Goal: Check status: Check status

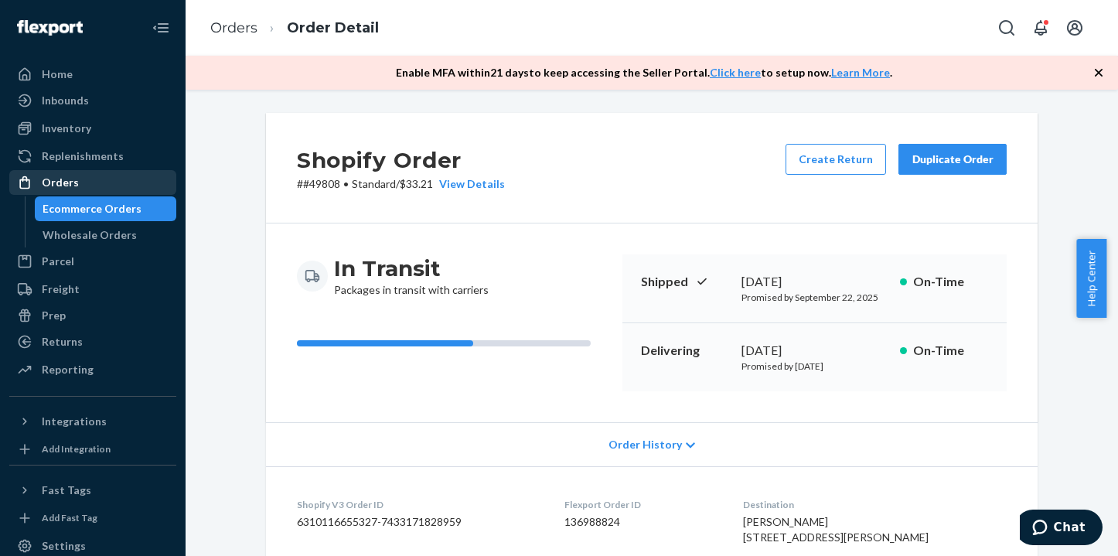
scroll to position [77, 0]
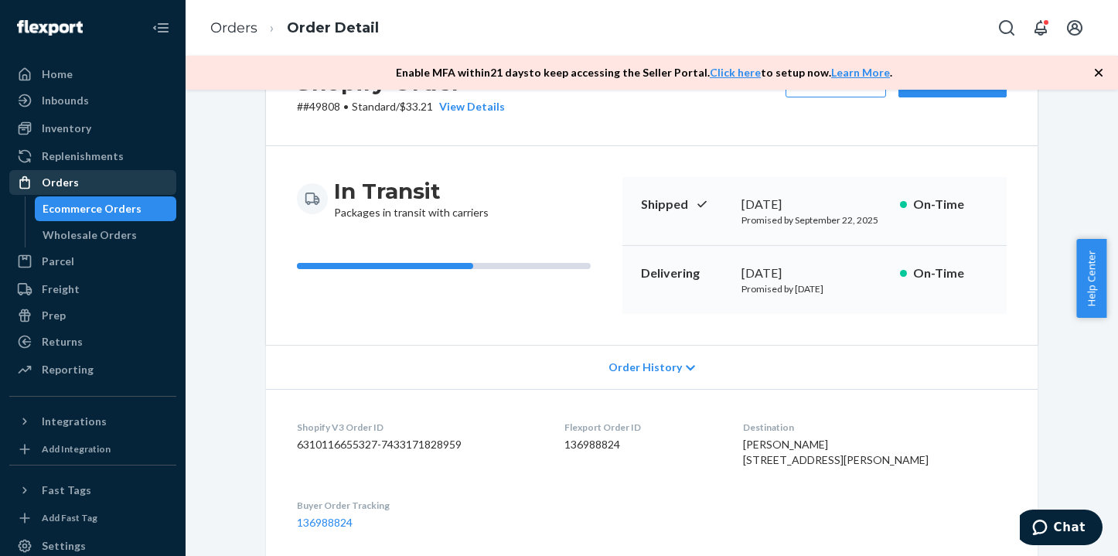
click at [63, 186] on div "Orders" at bounding box center [60, 182] width 37 height 15
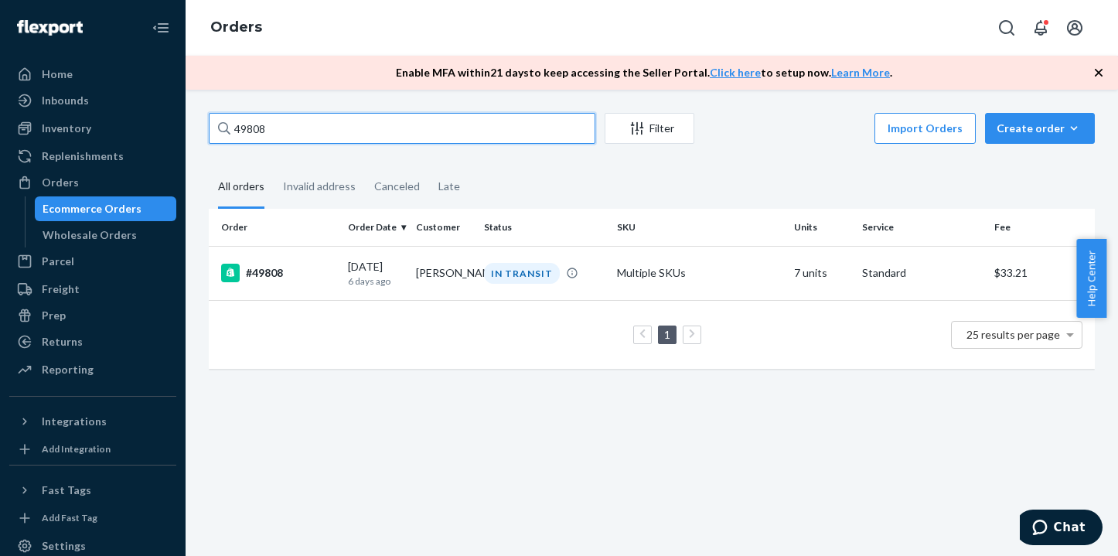
drag, startPoint x: 274, startPoint y: 131, endPoint x: 236, endPoint y: 131, distance: 38.7
click at [236, 131] on input "49808" at bounding box center [402, 128] width 387 height 31
paste input "544"
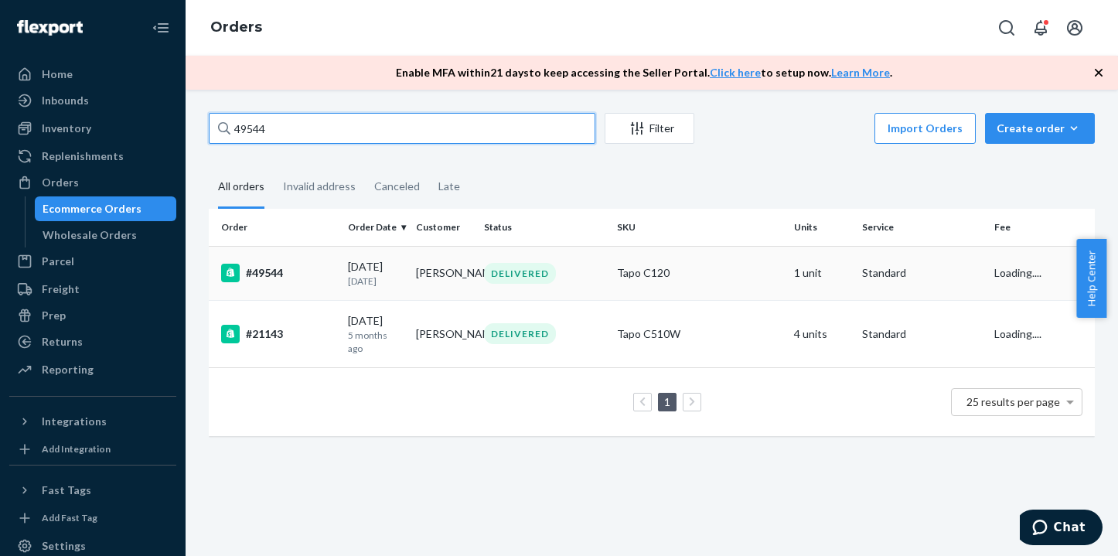
type input "49544"
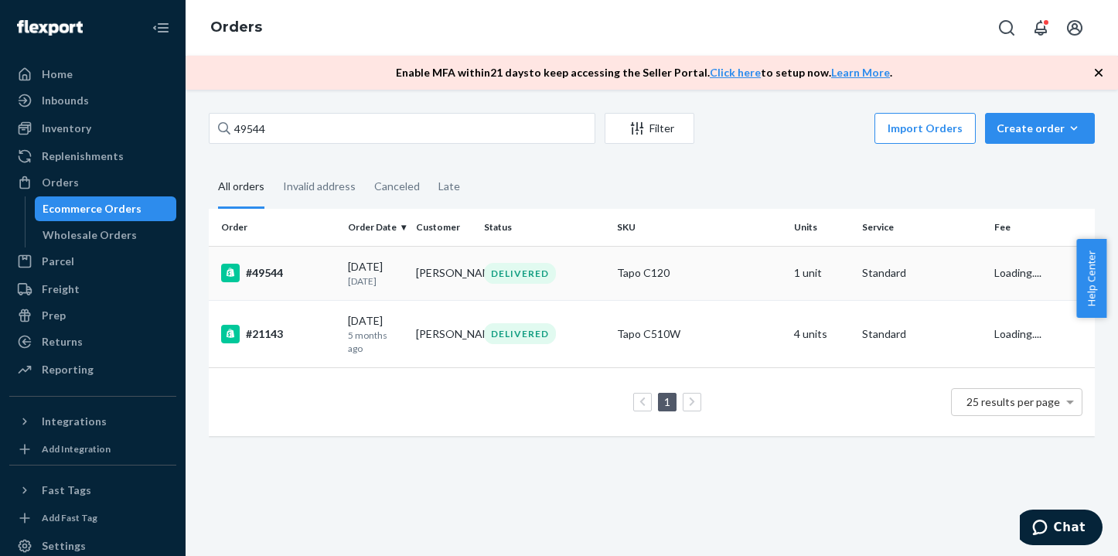
click at [410, 274] on td "[PERSON_NAME]" at bounding box center [444, 273] width 68 height 54
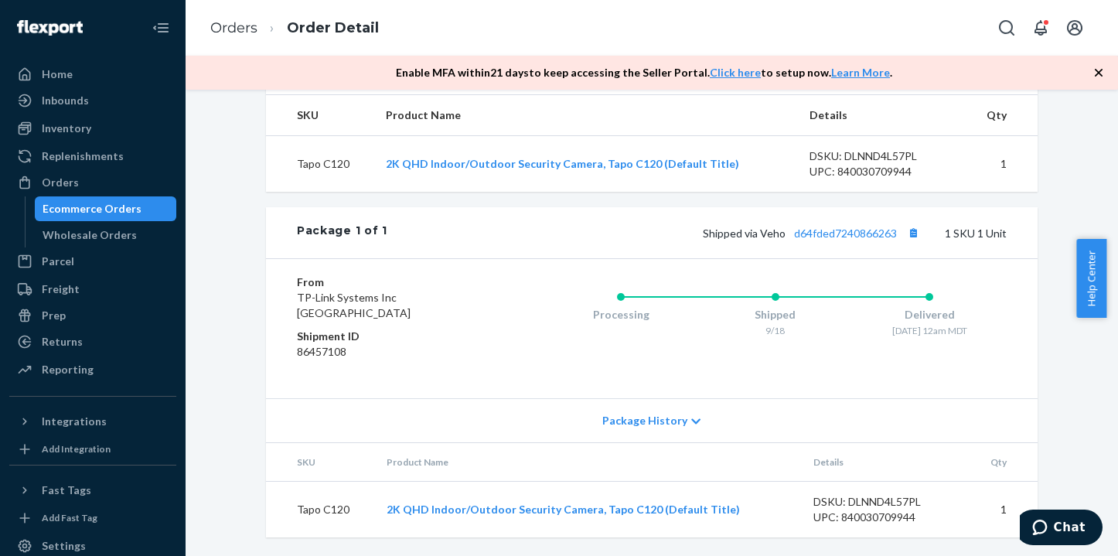
scroll to position [513, 0]
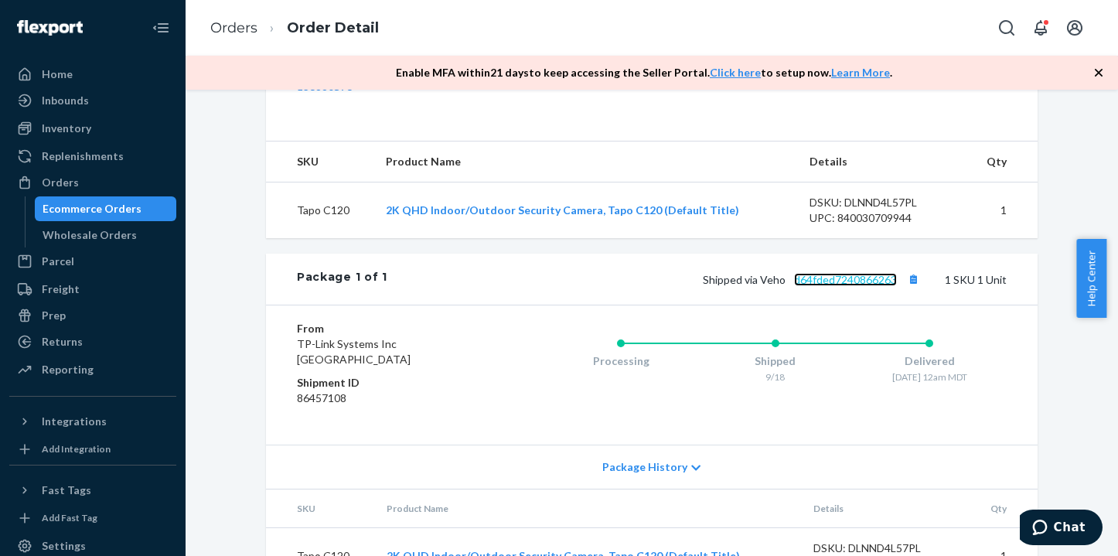
click at [843, 286] on link "d64fded7240866263" at bounding box center [845, 279] width 103 height 13
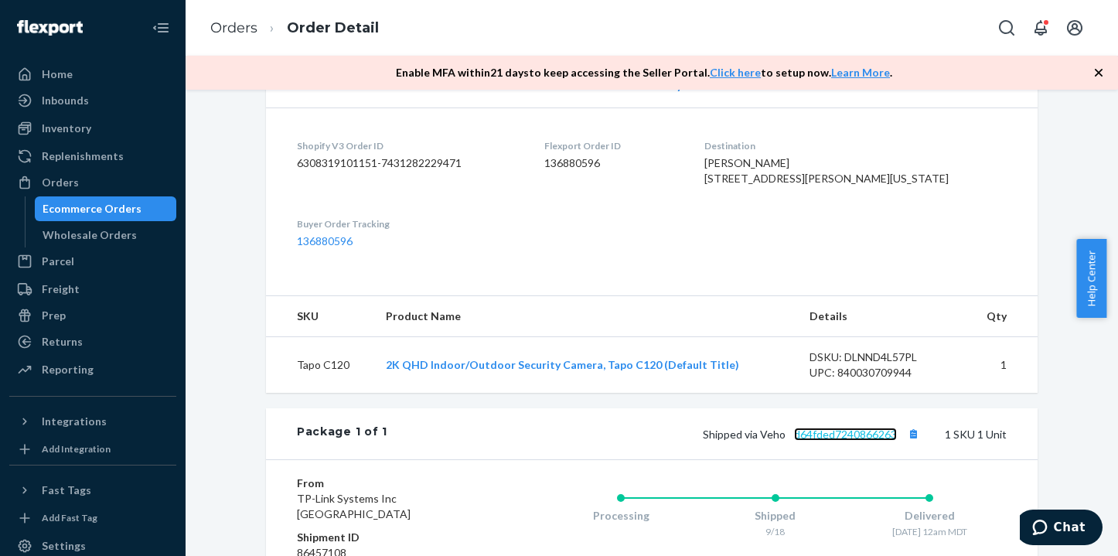
scroll to position [436, 0]
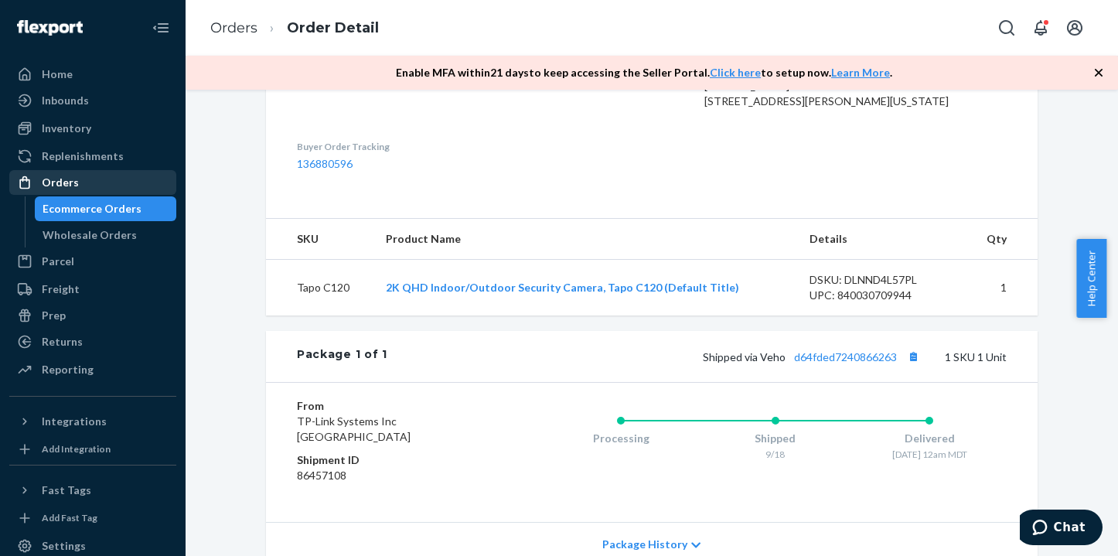
click at [81, 184] on div "Orders" at bounding box center [93, 183] width 164 height 22
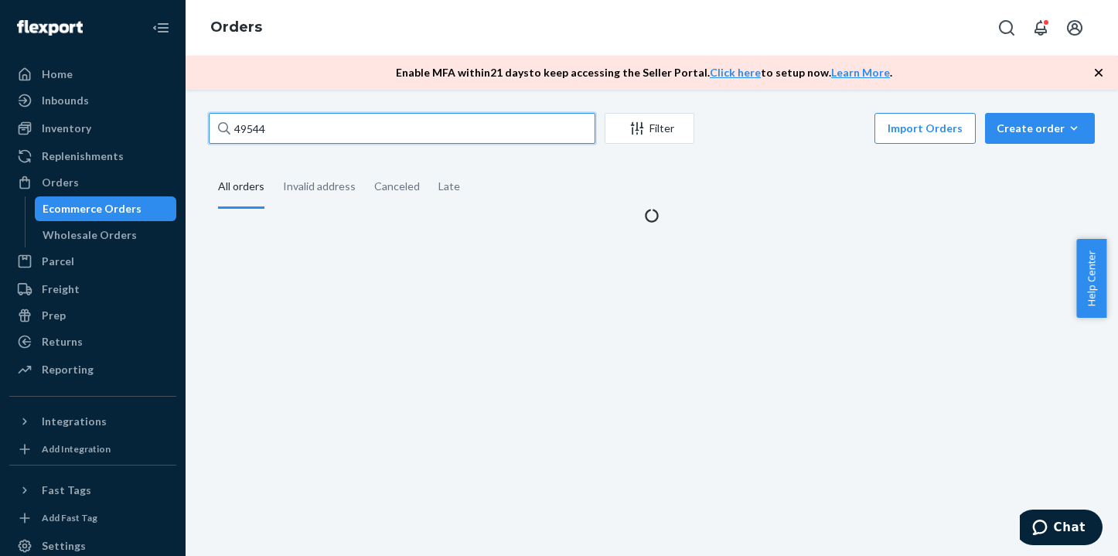
click at [337, 129] on input "49544" at bounding box center [402, 128] width 387 height 31
type input "4"
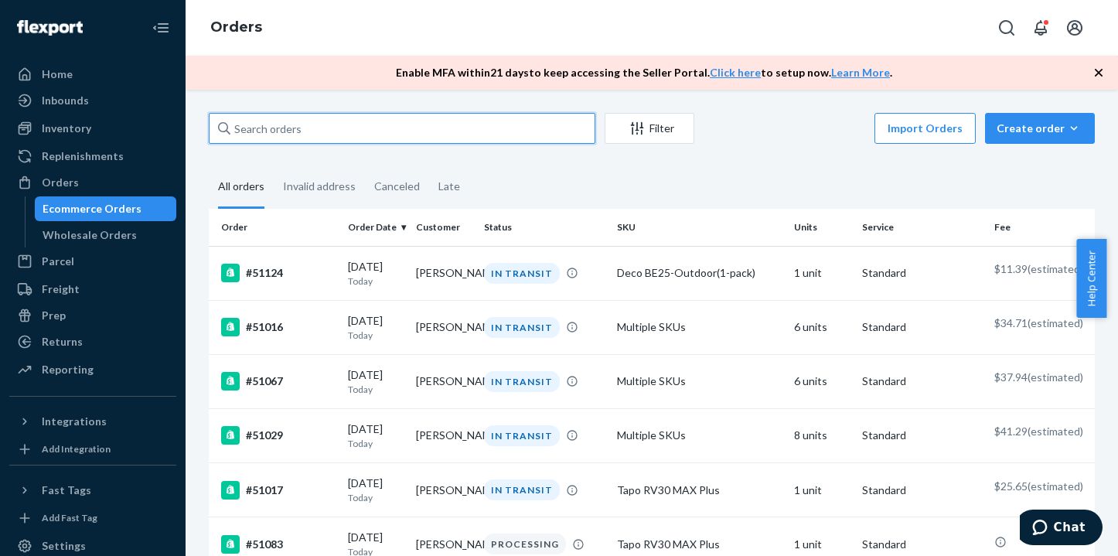
paste input "49983"
type input "49983"
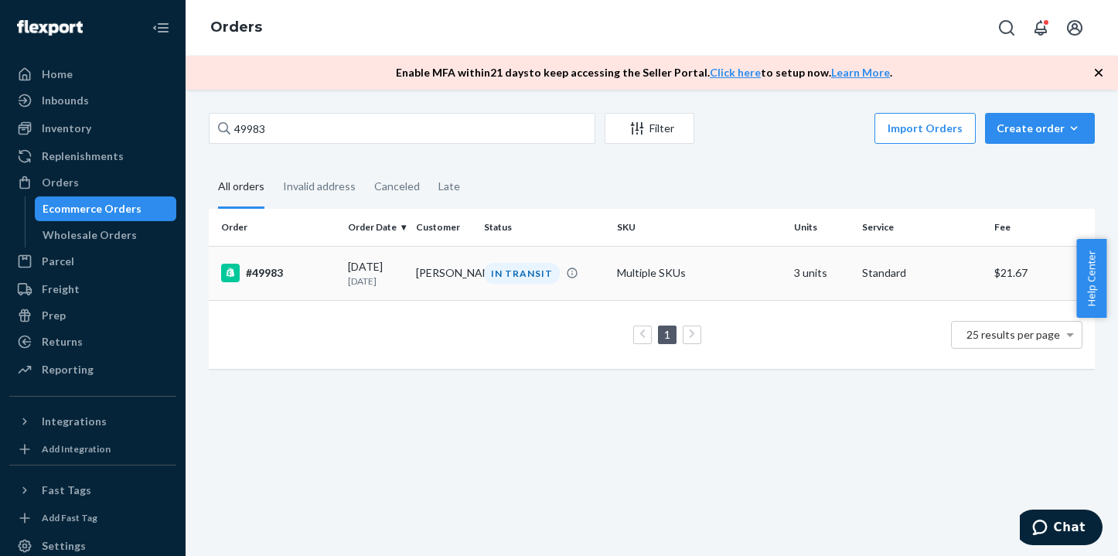
click at [394, 281] on p "[DATE]" at bounding box center [376, 280] width 56 height 13
